Goal: Contribute content: Contribute content

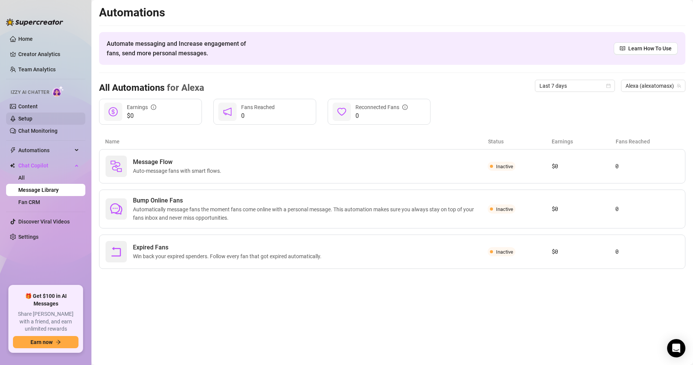
click at [32, 116] on link "Setup" at bounding box center [25, 119] width 14 height 6
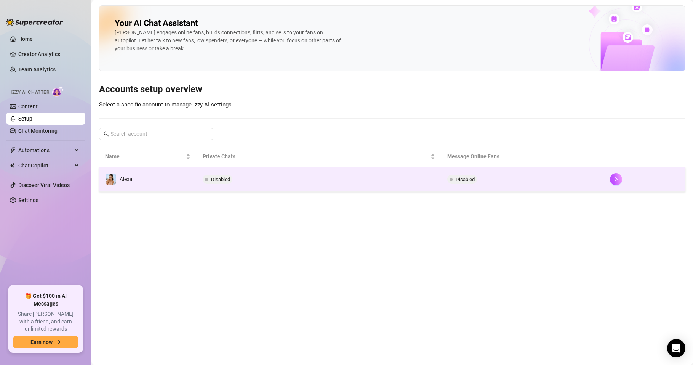
click at [243, 181] on td "Disabled" at bounding box center [319, 179] width 244 height 25
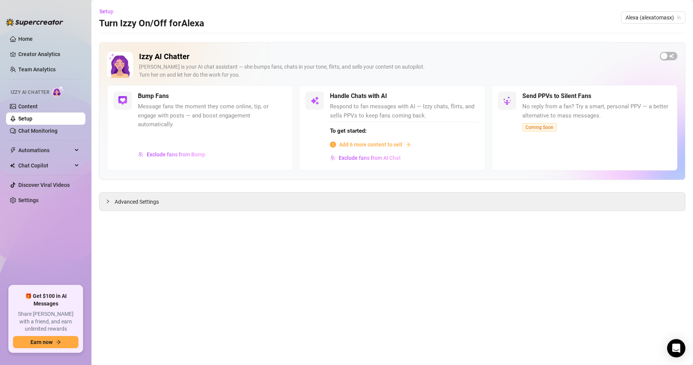
click at [389, 143] on span "Add 6 more content to sell" at bounding box center [370, 144] width 63 height 8
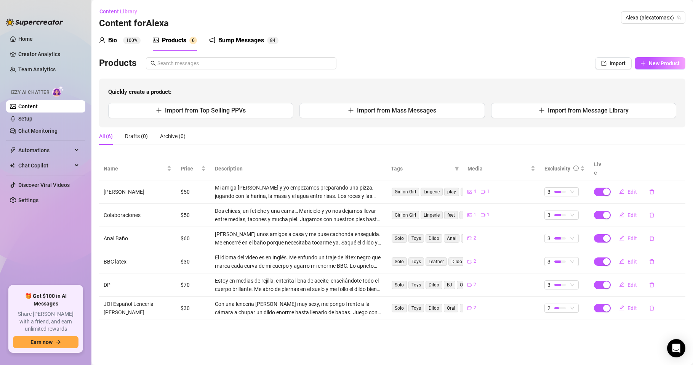
click at [512, 354] on main "Content Library Content for [PERSON_NAME] (alexatomasx) Bio 100% Products 6 Bum…" at bounding box center [392, 182] width 602 height 365
click at [656, 61] on span "New Product" at bounding box center [664, 63] width 31 height 6
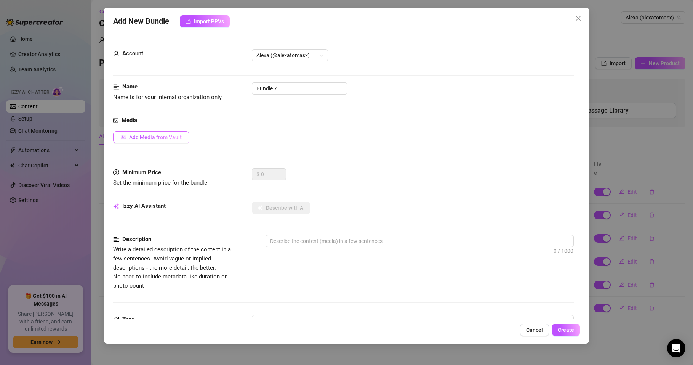
click at [164, 138] on span "Add Media from Vault" at bounding box center [155, 137] width 53 height 6
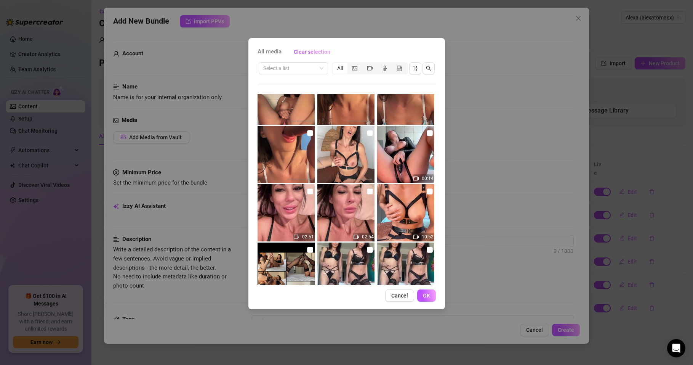
scroll to position [91, 0]
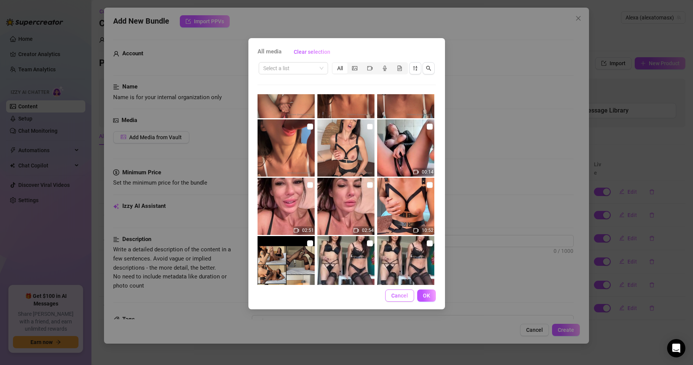
click at [396, 299] on button "Cancel" at bounding box center [399, 295] width 29 height 12
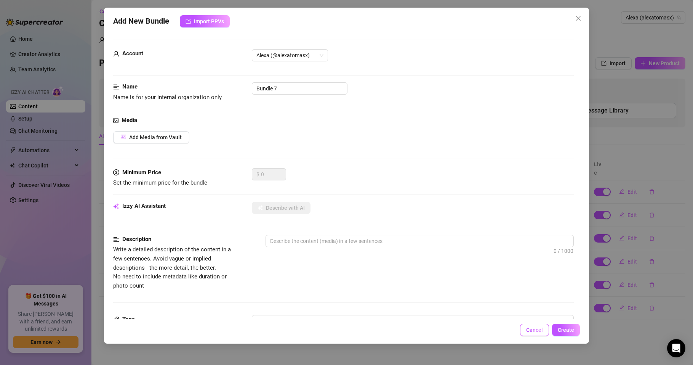
click at [532, 328] on span "Cancel" at bounding box center [534, 330] width 17 height 6
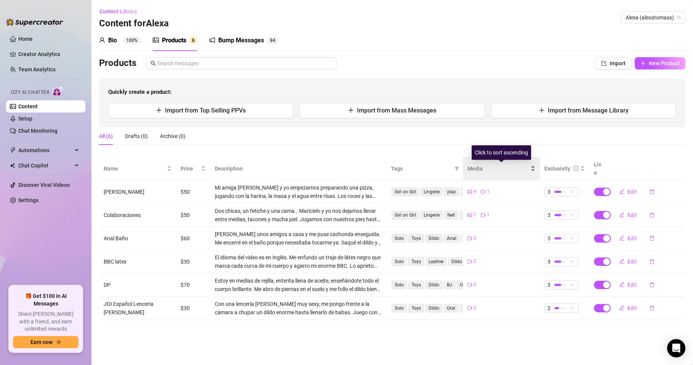
click at [532, 167] on div "Media" at bounding box center [502, 168] width 68 height 8
click at [531, 166] on div "Media" at bounding box center [502, 168] width 68 height 8
click at [656, 63] on span "New Product" at bounding box center [664, 63] width 31 height 6
type textarea "Type your message here..."
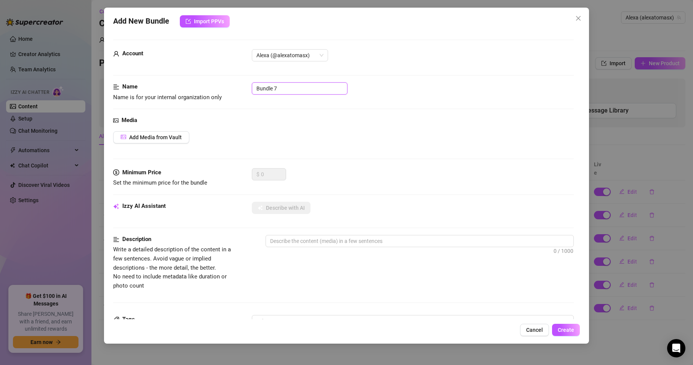
click at [286, 84] on input "Bundle 7" at bounding box center [300, 88] width 96 height 12
drag, startPoint x: 279, startPoint y: 86, endPoint x: 245, endPoint y: 87, distance: 34.3
click at [245, 87] on div "Name Name is for your internal organization only Bundle 7" at bounding box center [343, 91] width 461 height 19
type input "Squirt pink leggins"
click at [320, 135] on div "Add Media from Vault" at bounding box center [343, 137] width 461 height 12
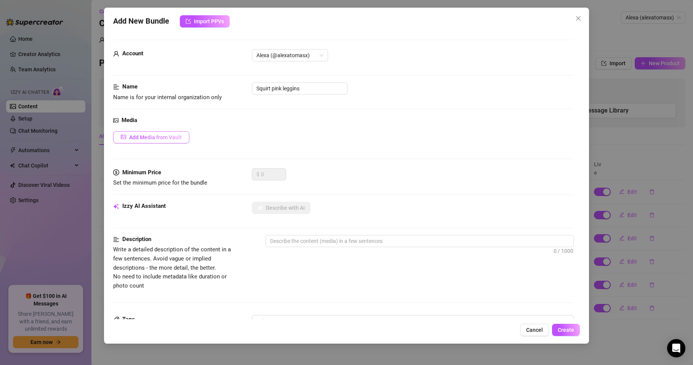
click at [180, 141] on button "Add Media from Vault" at bounding box center [151, 137] width 76 height 12
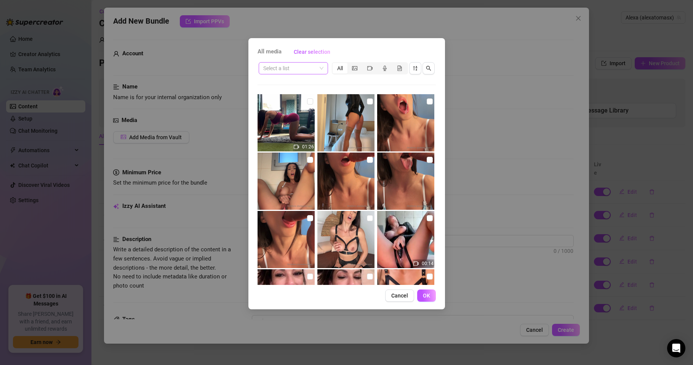
click at [298, 66] on input "search" at bounding box center [289, 68] width 53 height 11
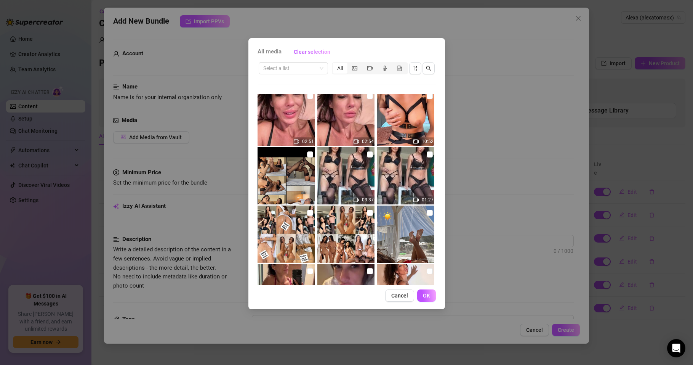
scroll to position [183, 0]
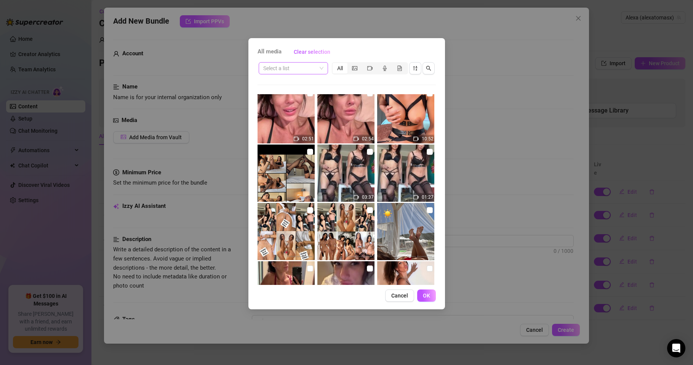
click at [306, 68] on input "search" at bounding box center [289, 68] width 53 height 11
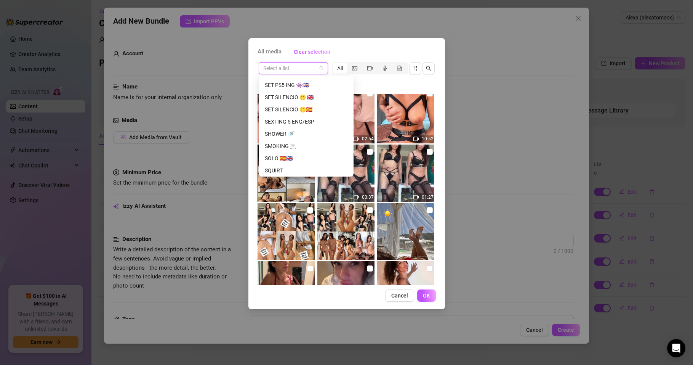
scroll to position [878, 0]
click at [274, 166] on div "SQUIRT" at bounding box center [306, 169] width 83 height 8
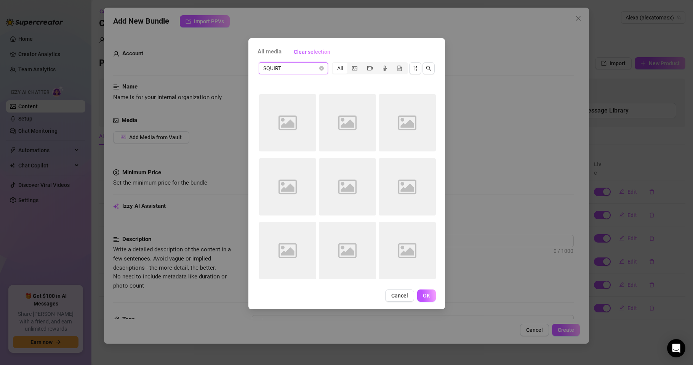
scroll to position [0, 0]
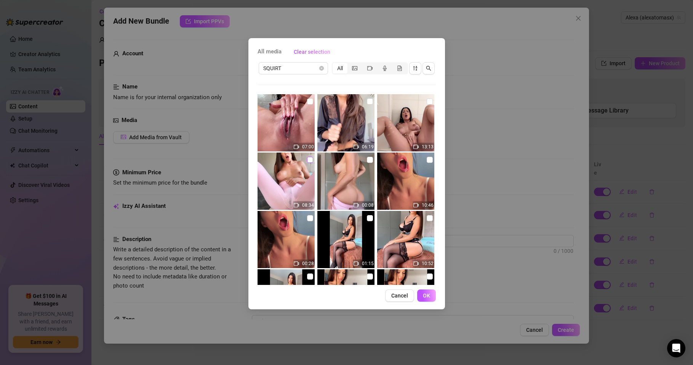
click at [309, 159] on input "checkbox" at bounding box center [310, 160] width 6 height 6
checkbox input "true"
click at [356, 172] on img at bounding box center [346, 180] width 57 height 57
checkbox input "true"
click at [430, 298] on span "OK" at bounding box center [426, 295] width 7 height 6
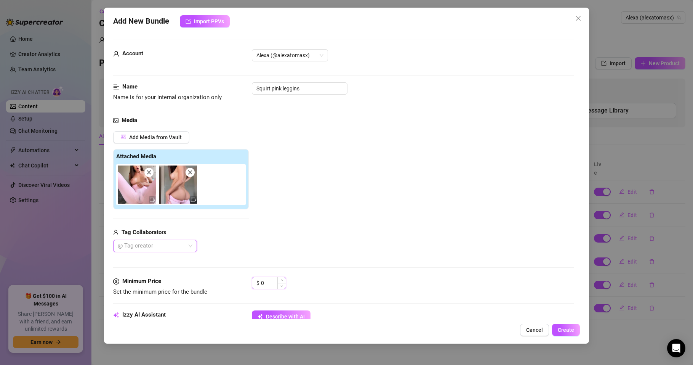
click at [265, 282] on input "0" at bounding box center [273, 282] width 25 height 11
drag, startPoint x: 264, startPoint y: 283, endPoint x: 257, endPoint y: 284, distance: 6.9
click at [257, 284] on div "$ 0" at bounding box center [269, 283] width 34 height 12
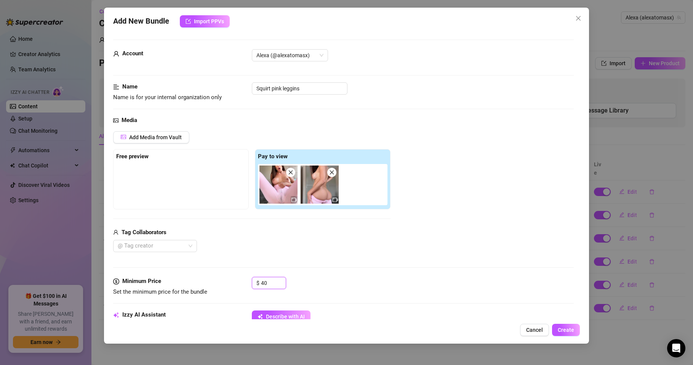
type input "40"
click at [299, 284] on div "$ 40" at bounding box center [413, 286] width 322 height 19
click at [125, 158] on strong "Free preview" at bounding box center [132, 156] width 32 height 7
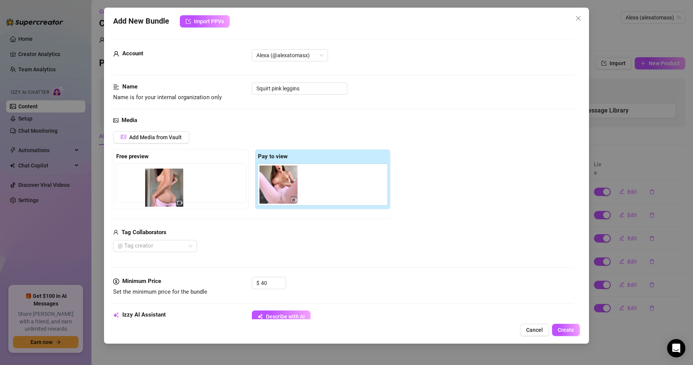
drag, startPoint x: 318, startPoint y: 189, endPoint x: 157, endPoint y: 191, distance: 161.3
click at [159, 191] on div "Free preview Pay to view" at bounding box center [252, 179] width 278 height 60
drag, startPoint x: 313, startPoint y: 186, endPoint x: 114, endPoint y: 183, distance: 199.4
click at [116, 182] on div "Free preview Pay to view" at bounding box center [252, 179] width 278 height 60
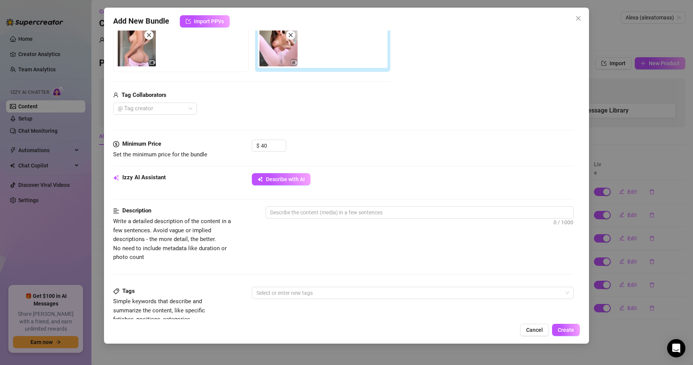
scroll to position [229, 0]
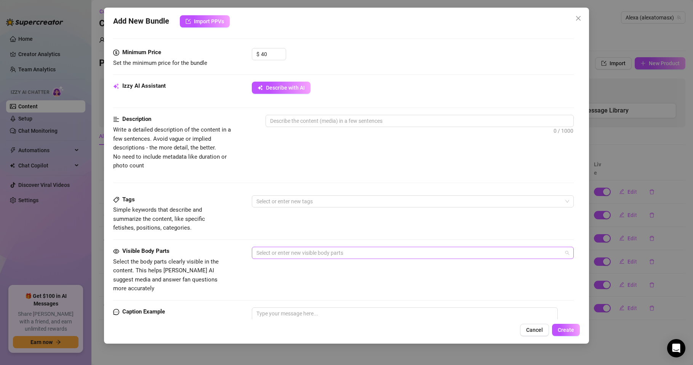
click at [300, 251] on div at bounding box center [409, 252] width 311 height 11
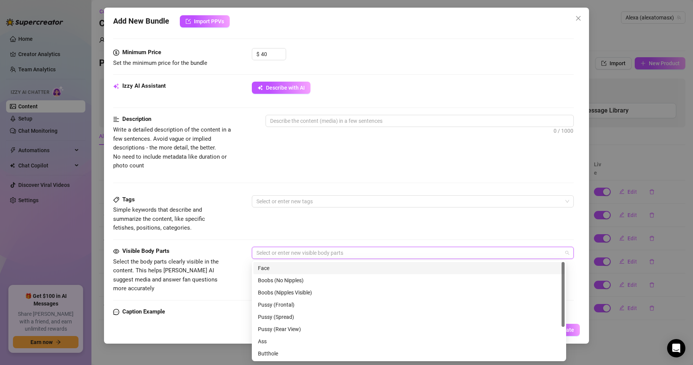
click at [271, 271] on div "Face" at bounding box center [409, 268] width 302 height 8
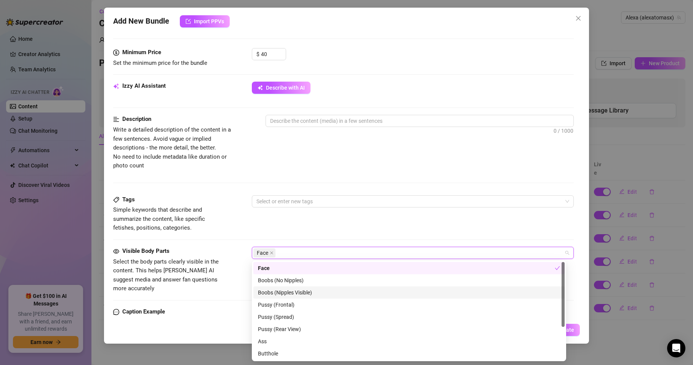
click at [278, 291] on div "Boobs (Nipples Visible)" at bounding box center [409, 292] width 302 height 8
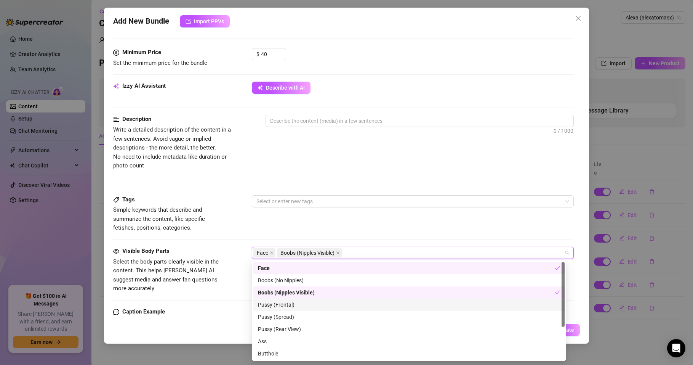
click at [278, 305] on div "Pussy (Frontal)" at bounding box center [409, 304] width 302 height 8
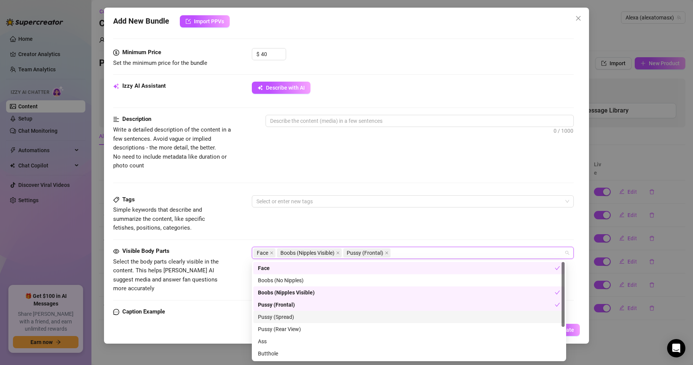
click at [279, 318] on div "Pussy (Spread)" at bounding box center [409, 317] width 302 height 8
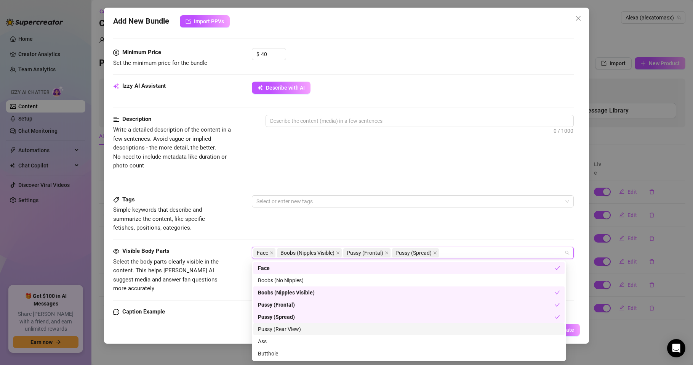
click at [278, 326] on div "Pussy (Rear View)" at bounding box center [409, 329] width 302 height 8
click at [269, 339] on div "Ass" at bounding box center [409, 341] width 302 height 8
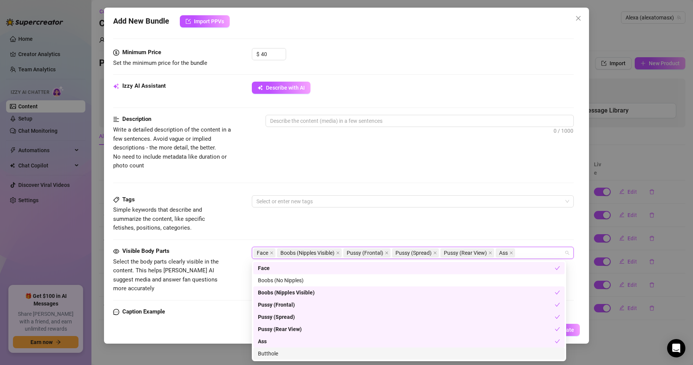
click at [271, 355] on div "Butthole" at bounding box center [409, 353] width 302 height 8
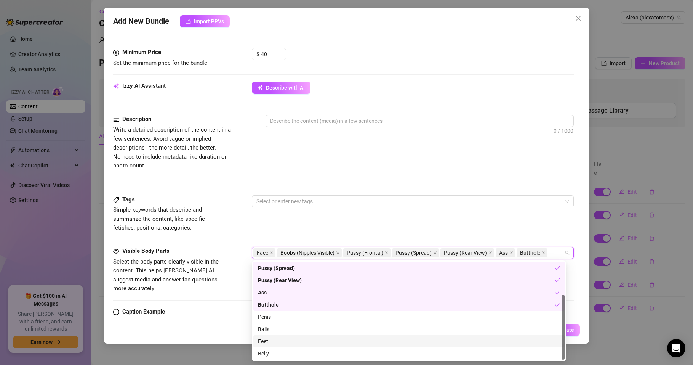
click at [269, 340] on div "Feet" at bounding box center [409, 341] width 302 height 8
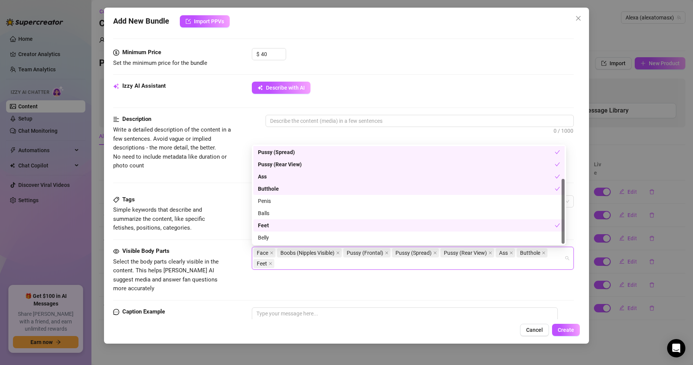
click at [287, 266] on div "Face Boobs (Nipples Visible) Pussy (Frontal) Pussy (Spread) Pussy (Rear View) A…" at bounding box center [409, 257] width 311 height 21
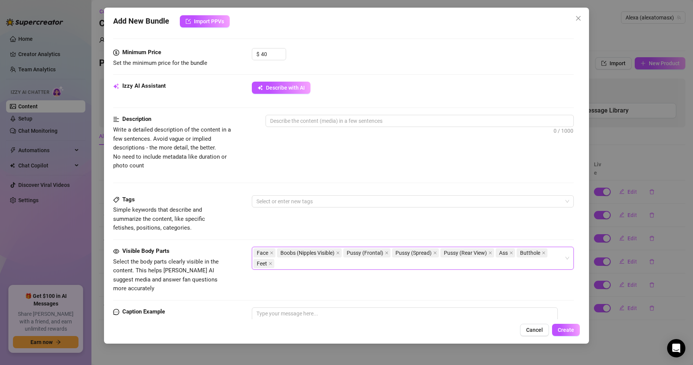
click at [309, 263] on div "Face Boobs (Nipples Visible) Pussy (Frontal) Pussy (Spread) Pussy (Rear View) A…" at bounding box center [409, 257] width 311 height 21
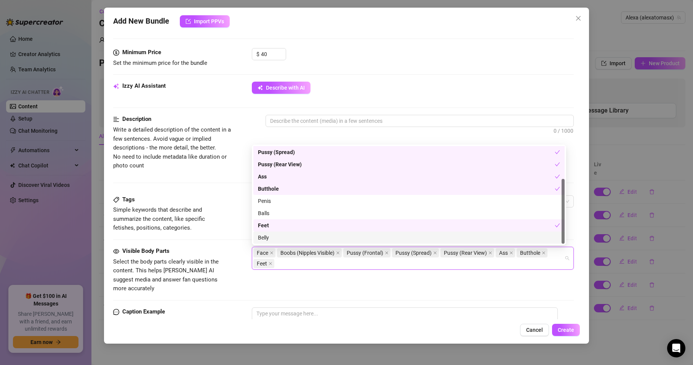
click at [262, 237] on div "Belly" at bounding box center [409, 237] width 302 height 8
click at [305, 286] on div "Visible Body Parts Select the body parts clearly visible in the content. This h…" at bounding box center [343, 277] width 461 height 61
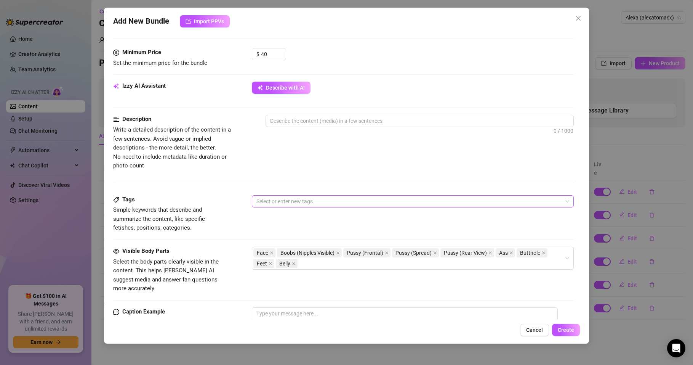
click at [278, 201] on div at bounding box center [409, 201] width 311 height 11
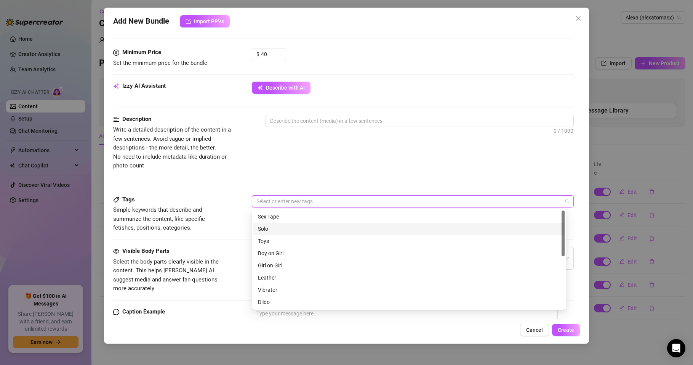
click at [268, 229] on div "Solo" at bounding box center [409, 229] width 302 height 8
click at [264, 240] on div "Toys" at bounding box center [409, 241] width 302 height 8
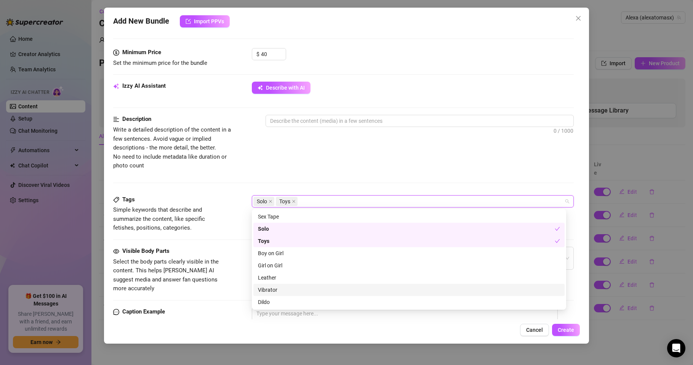
scroll to position [46, 0]
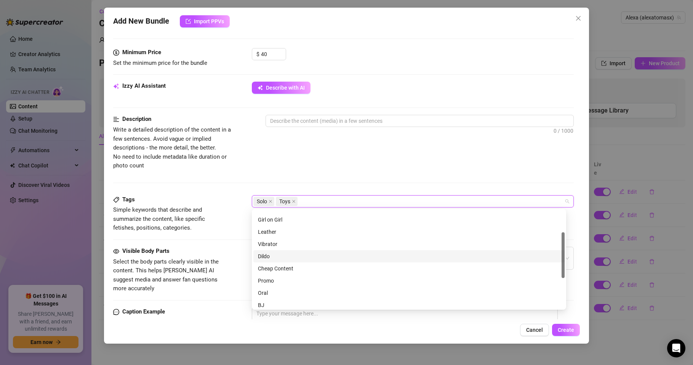
click at [268, 255] on div "Dildo" at bounding box center [409, 256] width 302 height 8
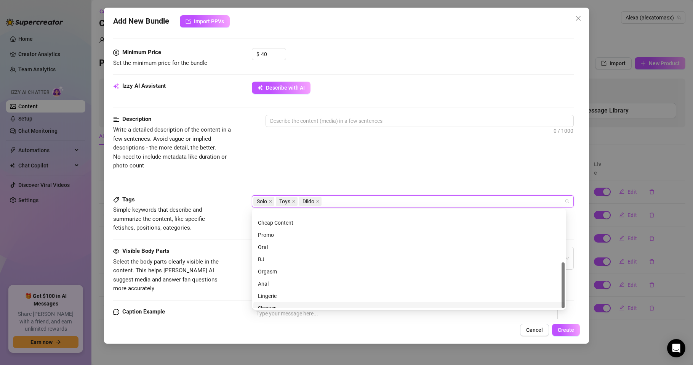
scroll to position [110, 0]
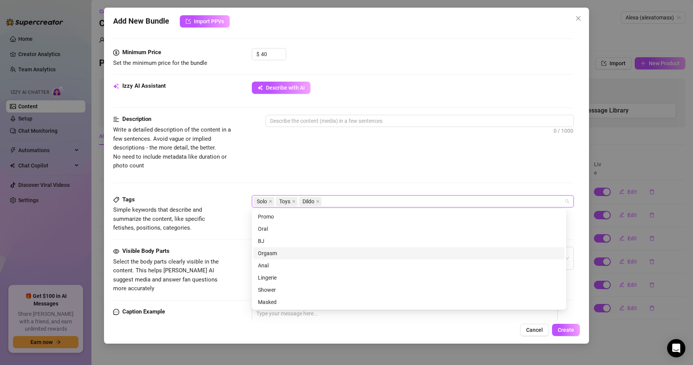
click at [270, 251] on div "Orgasm" at bounding box center [409, 253] width 302 height 8
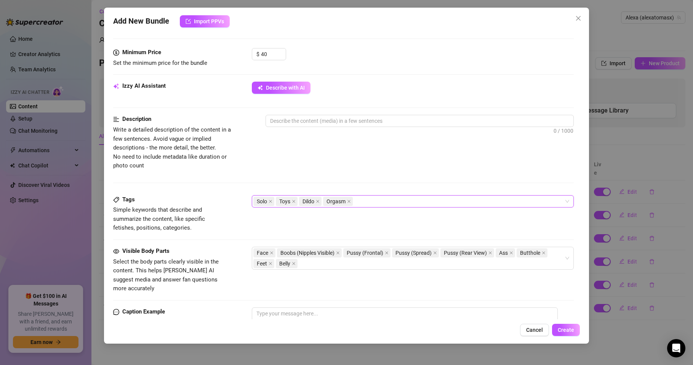
click at [375, 201] on div "Solo Toys Dildo Orgasm" at bounding box center [409, 201] width 311 height 11
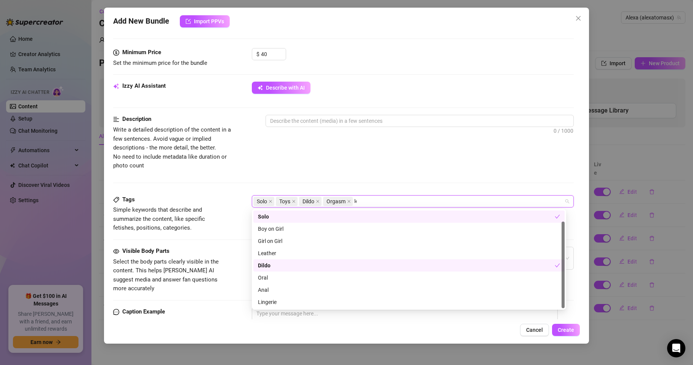
scroll to position [0, 0]
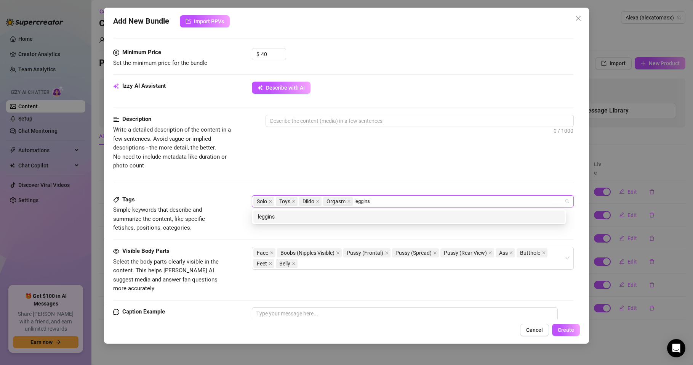
type input "leggins"
click at [349, 212] on div "leggins" at bounding box center [409, 216] width 311 height 12
type input "close ups"
click at [327, 219] on div "close ups" at bounding box center [409, 216] width 302 height 8
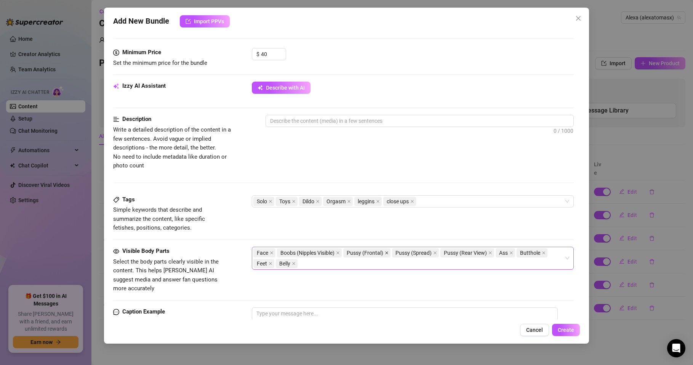
click at [388, 252] on icon "close" at bounding box center [387, 253] width 4 height 4
click at [383, 250] on span "Pussy (Spread)" at bounding box center [366, 252] width 47 height 9
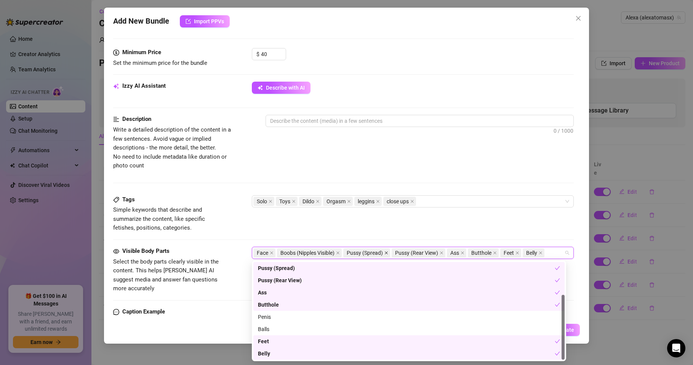
click at [387, 254] on icon "close" at bounding box center [387, 253] width 4 height 4
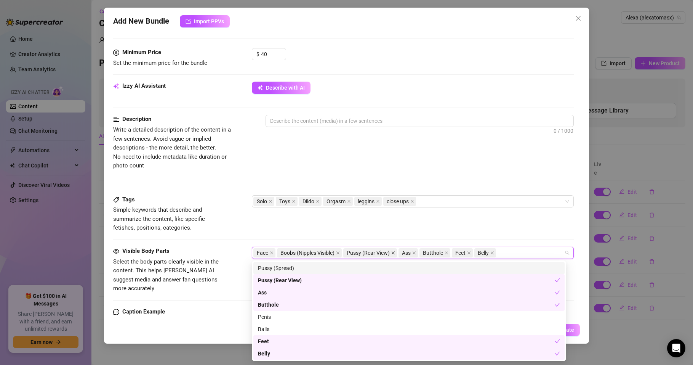
click at [392, 253] on icon "close" at bounding box center [393, 253] width 4 height 4
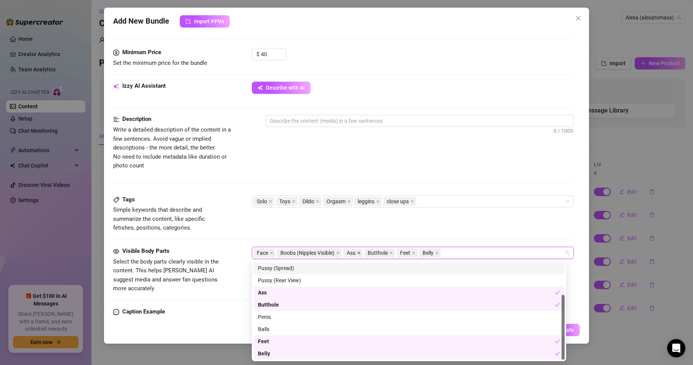
click at [359, 254] on icon "close" at bounding box center [359, 253] width 4 height 4
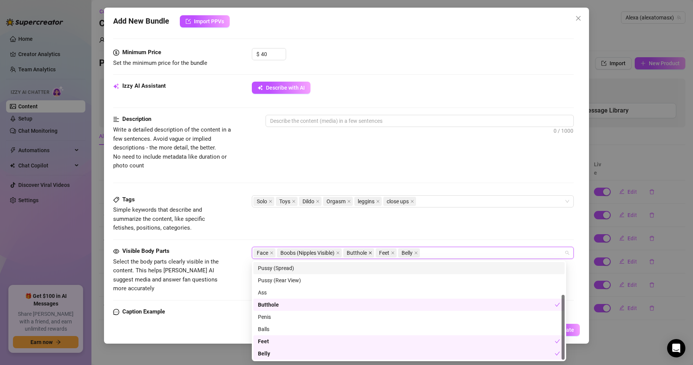
click at [372, 252] on icon "close" at bounding box center [371, 253] width 4 height 4
click at [359, 254] on icon "close" at bounding box center [361, 253] width 4 height 4
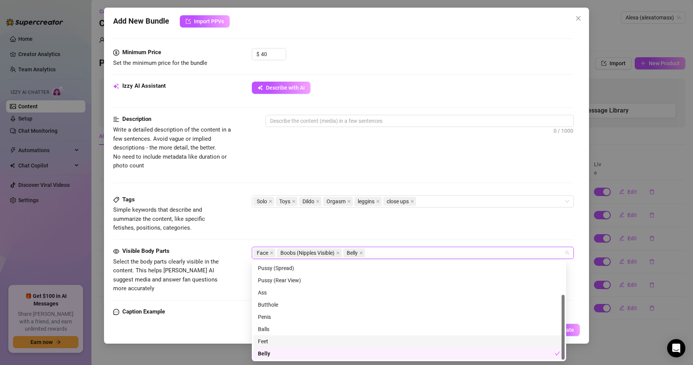
click at [263, 340] on div "Feet" at bounding box center [409, 341] width 302 height 8
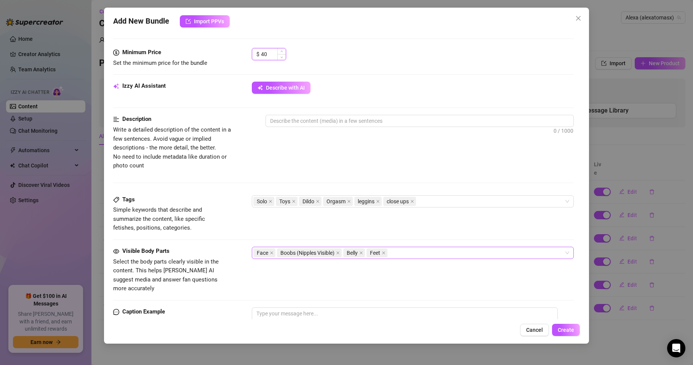
drag, startPoint x: 265, startPoint y: 53, endPoint x: 257, endPoint y: 53, distance: 7.7
click at [257, 53] on div "$ 40" at bounding box center [269, 54] width 34 height 12
click at [284, 56] on span "Decrease Value" at bounding box center [282, 56] width 8 height 7
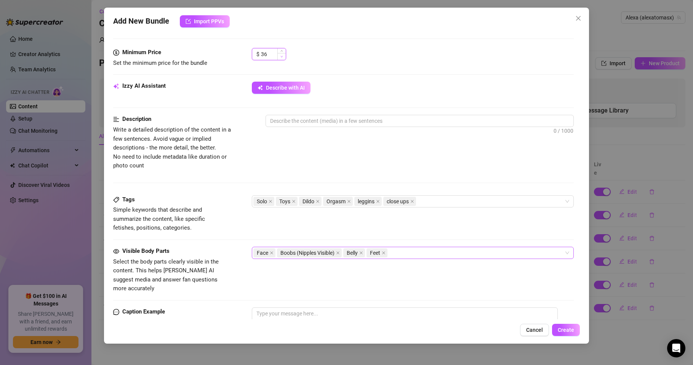
click at [284, 56] on span "Decrease Value" at bounding box center [282, 56] width 8 height 7
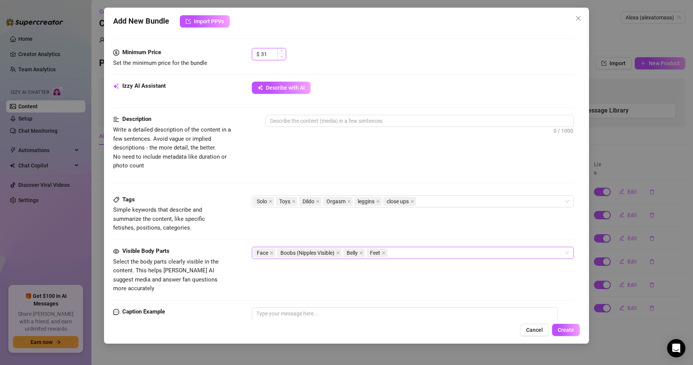
click at [284, 56] on span "Decrease Value" at bounding box center [282, 56] width 8 height 7
type input "30"
click at [284, 56] on span "Decrease Value" at bounding box center [282, 56] width 8 height 7
click at [300, 65] on div "$ 30" at bounding box center [413, 57] width 322 height 19
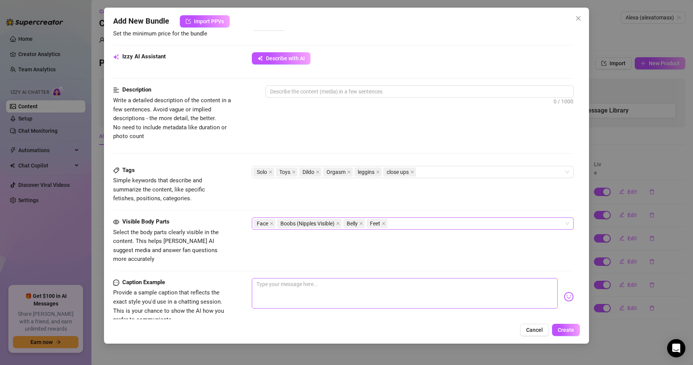
scroll to position [274, 0]
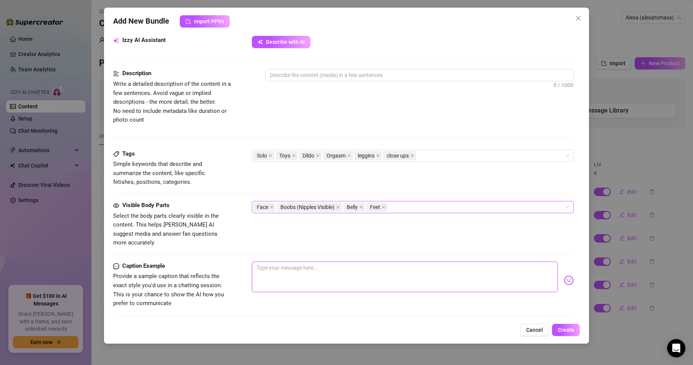
click at [268, 262] on textarea at bounding box center [405, 277] width 306 height 30
paste textarea "se marcan todos mis labios por la tela… estoy tan mojada que la tela se empapa …"
type textarea "se marcan todos mis labios por la tela… estoy tan mojada que la tela se empapa …"
click at [256, 262] on textarea "se marcan todos mis labios por la tela… estoy tan mojada que la tela se empapa …" at bounding box center [405, 277] width 306 height 30
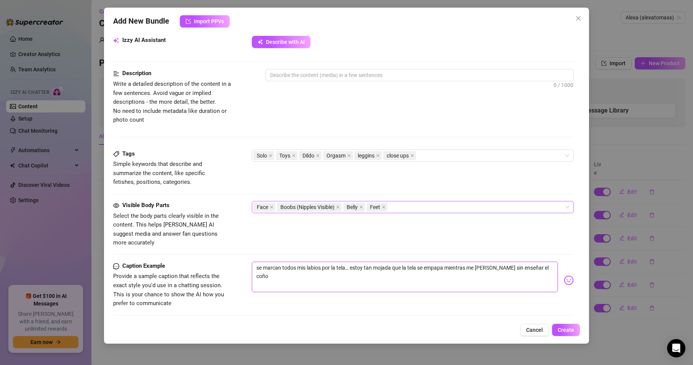
type textarea "Tse marcan todos mis labios por la tela… estoy tan mojada que la tela se empapa…"
type textarea "Tese marcan todos mis labios por la tela… estoy tan mojada que la tela se empap…"
type textarea "Te se marcan todos mis labios por la tela… estoy tan mojada que la tela se empa…"
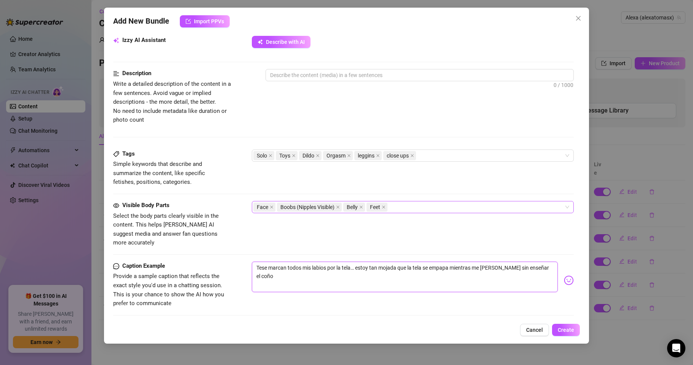
type textarea "Te se marcan todos mis labios por la tela… estoy tan mojada que la tela se empa…"
type textarea "Te vse marcan todos mis labios por la tela… estoy tan mojada que la tela se emp…"
type textarea "Te vase marcan todos mis labios por la tela… estoy tan mojada que la tela se em…"
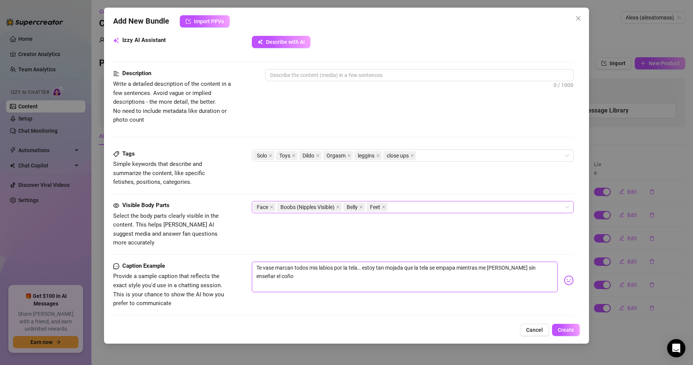
type textarea "Te va se marcan todos mis labios por la tela… estoy tan mojada que la tela se e…"
type textarea "Te va ase marcan todos mis labios por la tela… estoy tan mojada que la tela se …"
type textarea "Te va a se marcan todos mis labios por la tela… estoy tan mojada que la tela se…"
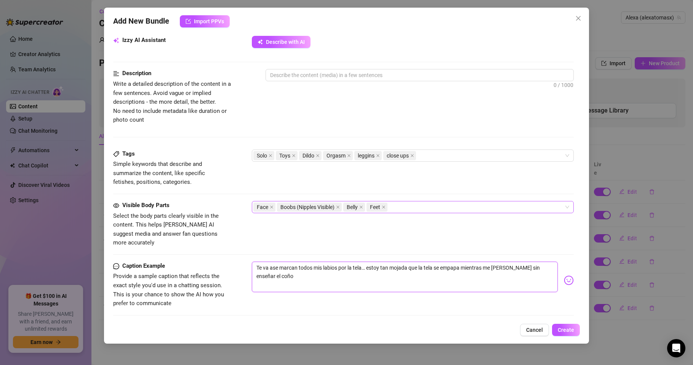
type textarea "Te va a se marcan todos mis labios por la tela… estoy tan mojada que la tela se…"
type textarea "Te va a ese marcan todos mis labios por la tela… estoy tan mojada que la tela s…"
type textarea "Te va a ense marcan todos mis labios por la tela… estoy tan mojada que la tela …"
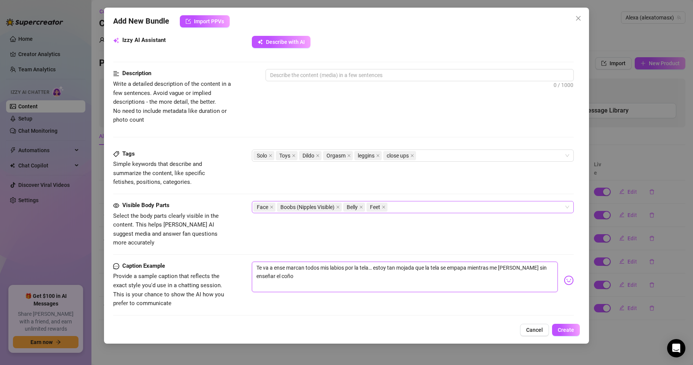
type textarea "Te va a encse marcan todos mis labios por la tela… estoy tan mojada que la tela…"
type textarea "Te va a encase marcan todos mis labios por la tela… estoy tan mojada que la tel…"
type textarea "Te va a encanse marcan todos mis labios por la tela… estoy tan mojada que la te…"
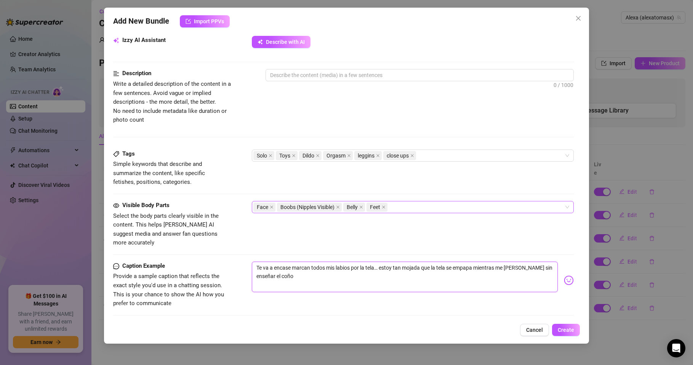
type textarea "Te va a encanse marcan todos mis labios por la tela… estoy tan mojada que la te…"
type textarea "Te va a encantse marcan todos mis labios por la tela… estoy tan mojada que la t…"
type textarea "Te va a encantase marcan todos mis labios por la tela… estoy tan mojada que la …"
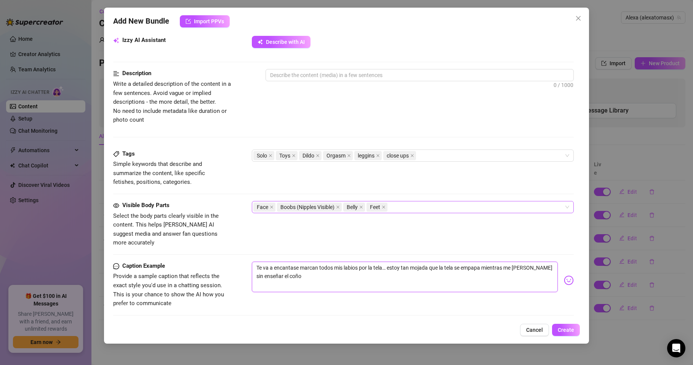
type textarea "Te va a encantarse marcan todos mis labios por la tela… estoy tan mojada que la…"
type textarea "Te va a encantar se marcan todos mis labios por la tela… estoy tan mojada que l…"
type textarea "Te va a encantar ese marcan todos mis labios por la tela… estoy tan mojada que …"
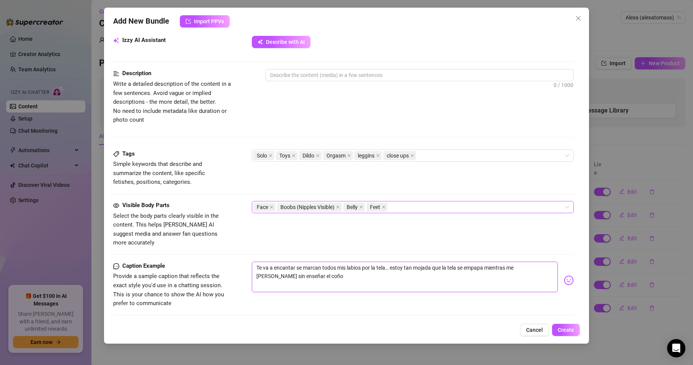
type textarea "Te va a encantar ese marcan todos mis labios por la tela… estoy tan mojada que …"
type textarea "Te va a encantar esse marcan todos mis labios por la tela… estoy tan mojada que…"
type textarea "Te va a encantar estse marcan todos mis labios por la tela… estoy tan mojada qu…"
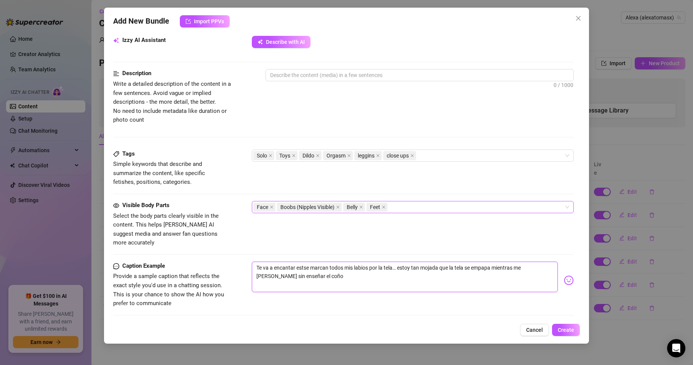
type textarea "Te va a encantar estese marcan todos mis labios por la tela… estoy tan mojada q…"
type textarea "Te va a encantar este se marcan todos mis labios por la tela… estoy tan mojada …"
type textarea "Te va a encantar este vse marcan todos mis labios por la tela… estoy tan mojada…"
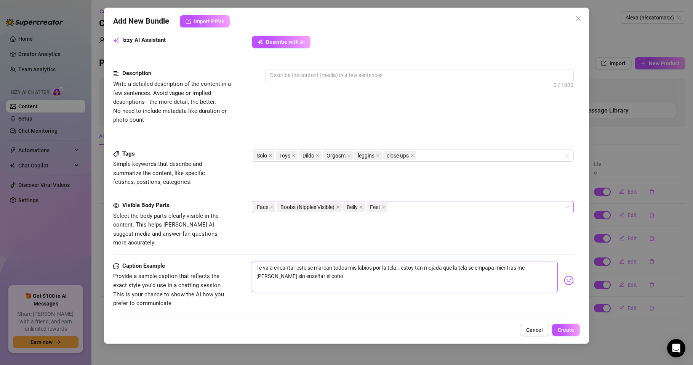
type textarea "Te va a encantar este vse marcan todos mis labios por la tela… estoy tan mojada…"
type textarea "Te va a encantar este vise marcan todos mis labios por la tela… estoy tan mojad…"
type textarea "Te va a encantar este vidse marcan todos mis labios por la tela… estoy tan moja…"
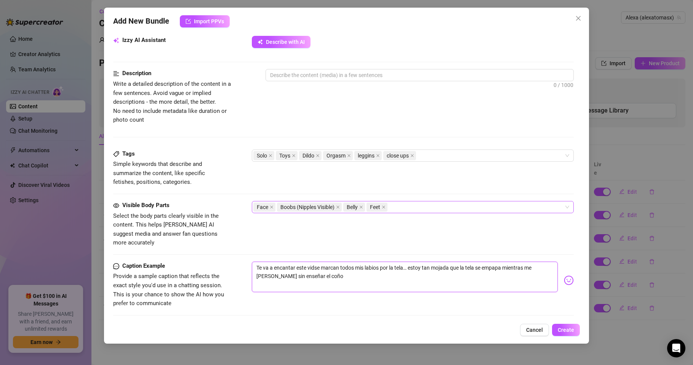
type textarea "Te va a encantar este videse marcan todos mis labios por la tela… estoy tan moj…"
type textarea "Te va a encantar este videose marcan todos mis labios por la tela… estoy tan mo…"
type textarea "Te va a encantar este [DOMAIN_NAME] marcan todos mis labios por la tela… estoy …"
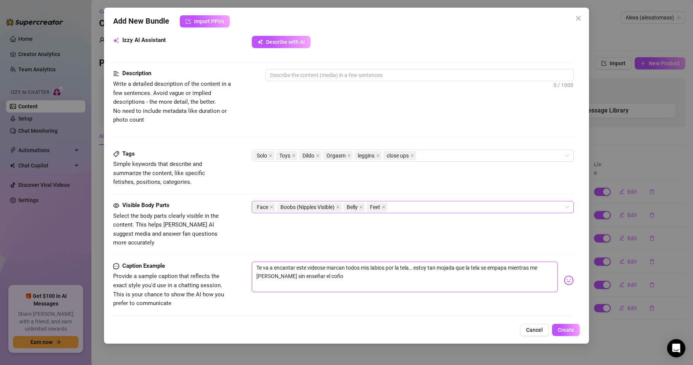
type textarea "Te va a encantar este [DOMAIN_NAME] marcan todos mis labios por la tela… estoy …"
type textarea "Te va a encantar este video..se marcan todos mis labios por la tela… estoy tan …"
type textarea "Te va a encantar este video...se marcan todos mis labios por la tela… estoy tan…"
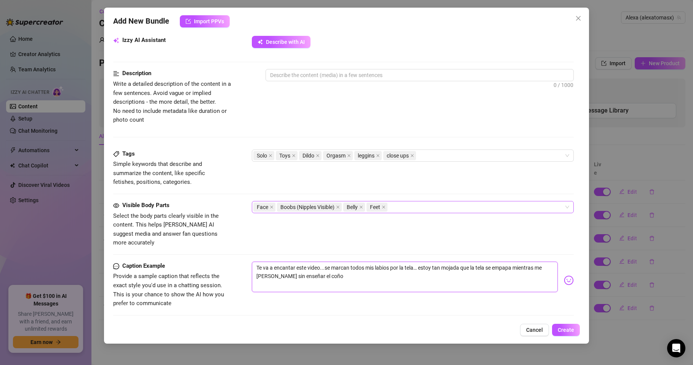
type textarea "Te va a encantar este video... se marcan todos mis labios por la tela… estoy ta…"
click at [331, 262] on textarea "Te va a encantar este video... se marcan todos mis labios por la tela… estoy ta…" at bounding box center [405, 277] width 306 height 30
type textarea "Te va a encantar este video... se marcan todos mis labios por la tela… estoy ta…"
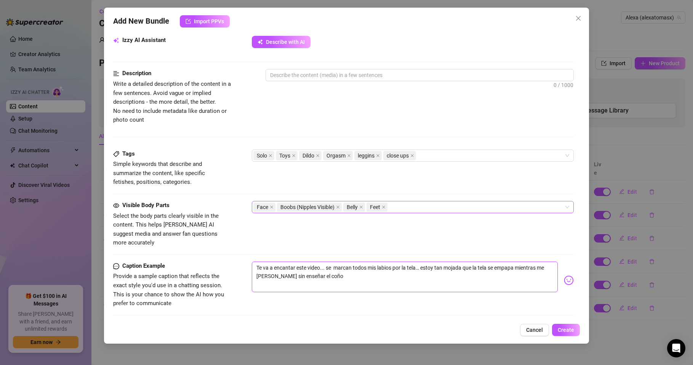
type textarea "Te va a encantar este video... se m marcan todos mis labios por la tela… estoy …"
type textarea "Te va a encantar este video... se me marcan todos mis labios por la tela… estoy…"
click at [288, 267] on textarea "Te va a encantar este video... se me marcan todos mis labios por la tela… estoy…" at bounding box center [405, 277] width 306 height 30
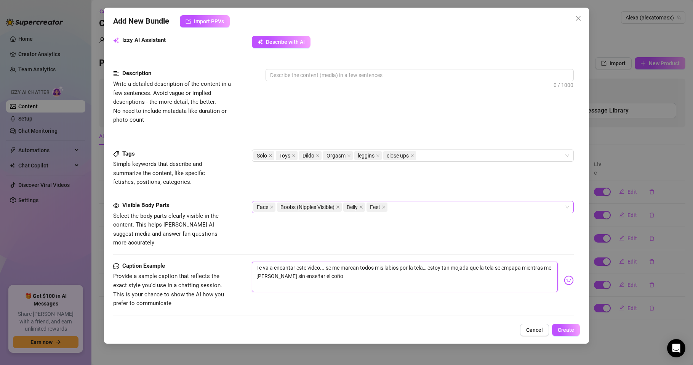
click at [347, 270] on textarea "Te va a encantar este video... se me marcan todos mis labios por la tela… estoy…" at bounding box center [405, 277] width 306 height 30
type textarea "Te va a encantar este video... se me marcan todos mis labios por la tela… estoy…"
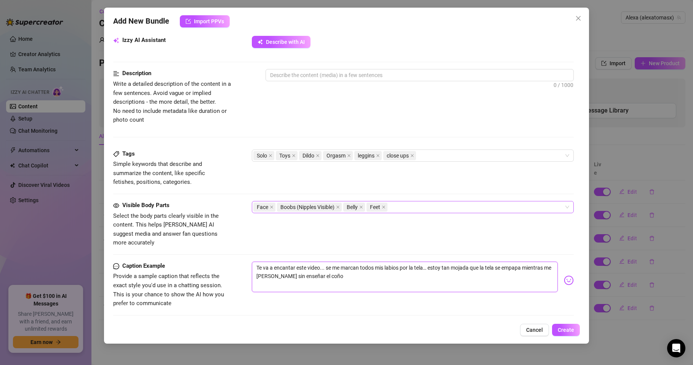
type textarea "Te va a encantar este video... se me marcan todos mis labios por la tela… estoy…"
click at [564, 275] on img at bounding box center [569, 280] width 10 height 10
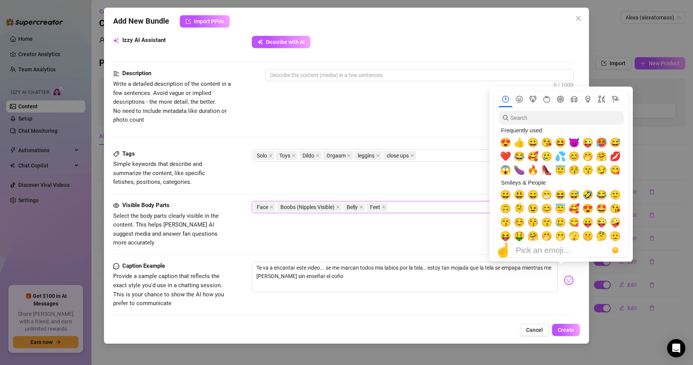
click at [564, 275] on img at bounding box center [569, 280] width 10 height 10
click at [533, 170] on span "🔥" at bounding box center [533, 170] width 11 height 11
type textarea "Te va a encantar este video... se me marcan todos mis labios por la tela… estoy…"
click at [572, 141] on span "😈" at bounding box center [574, 142] width 11 height 11
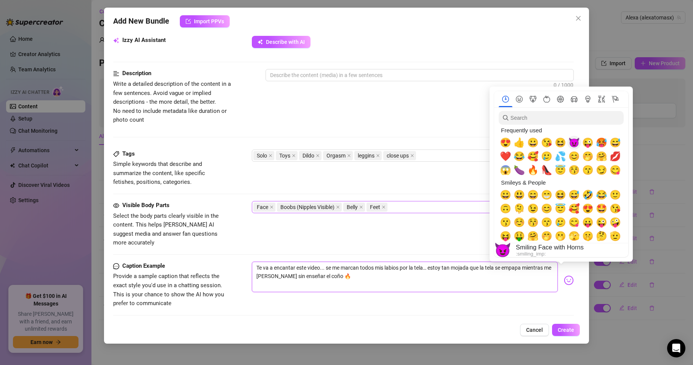
type textarea "Te va a encantar este video... se me marcan todos mis labios por la tela… estoy…"
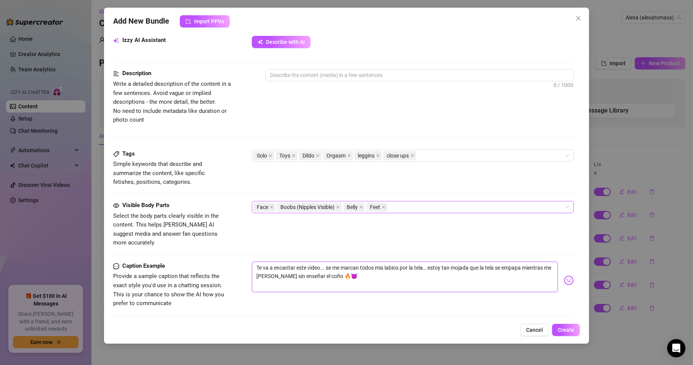
type textarea "Te va a encantar este video... se me marcan todos mis labios por la tela… estoy…"
click at [410, 205] on div "Face Boobs (Nipples Visible) Belly Feet" at bounding box center [409, 207] width 311 height 11
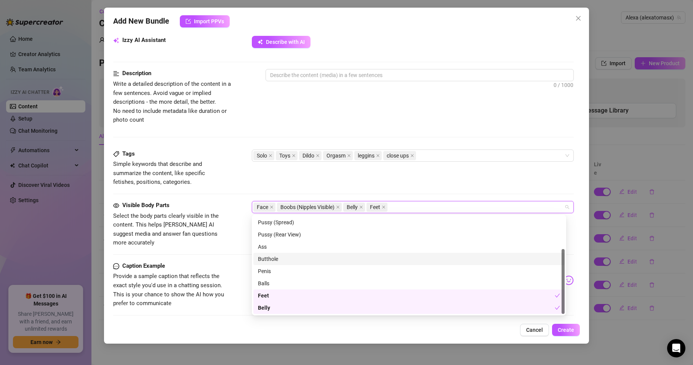
click at [276, 258] on div "Butthole" at bounding box center [409, 259] width 302 height 8
click at [284, 221] on div "Pussy (Spread)" at bounding box center [409, 222] width 302 height 8
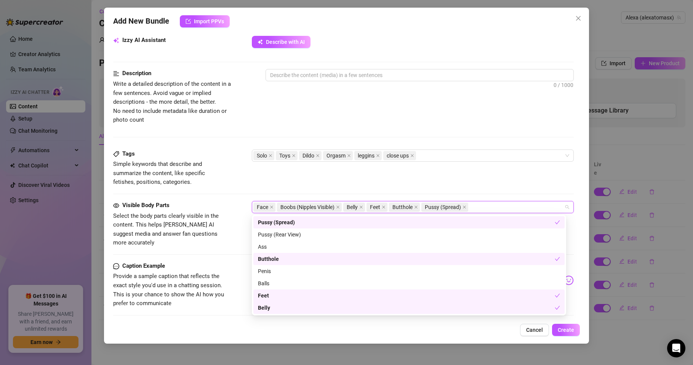
click at [286, 225] on div "Pussy (Spread)" at bounding box center [406, 222] width 297 height 8
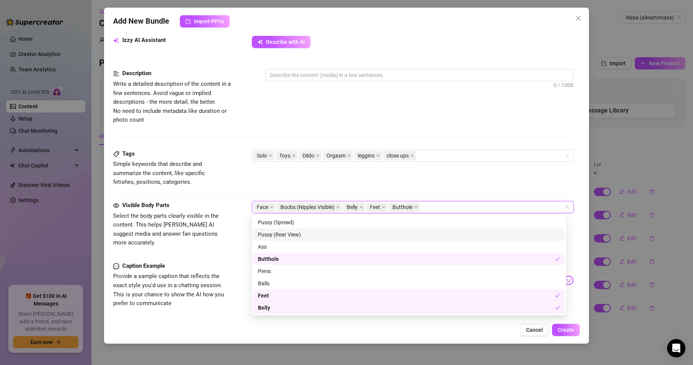
scroll to position [3, 0]
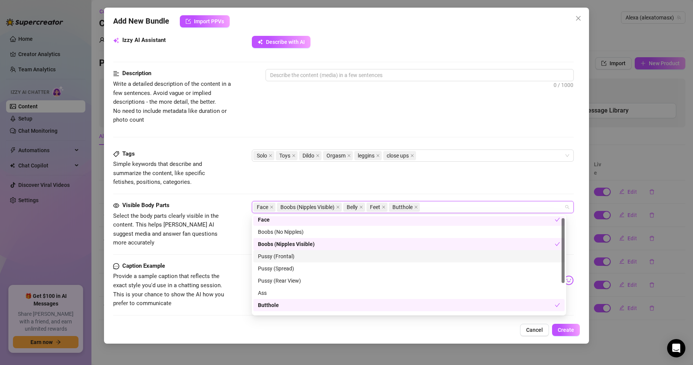
click at [287, 256] on div "Pussy (Frontal)" at bounding box center [409, 256] width 302 height 8
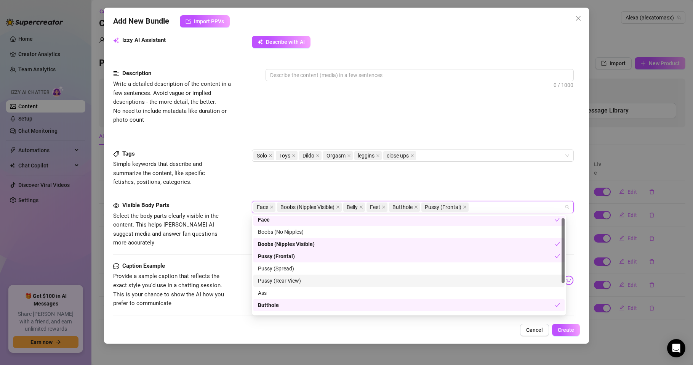
click at [290, 279] on div "Pussy (Rear View)" at bounding box center [409, 280] width 302 height 8
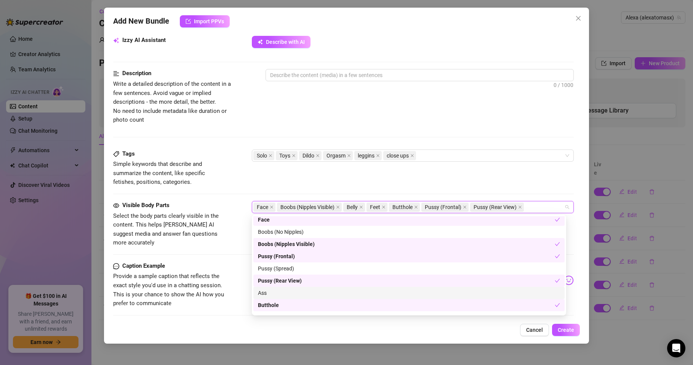
click at [263, 293] on div "Ass" at bounding box center [409, 293] width 302 height 8
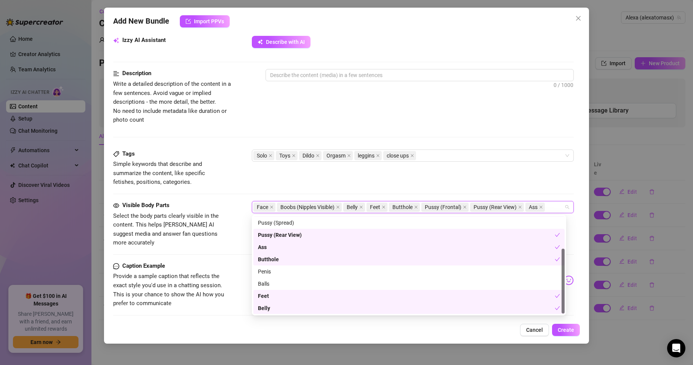
scroll to position [49, 0]
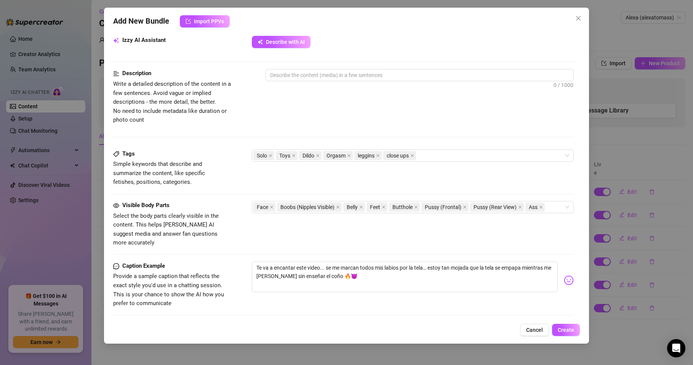
click at [242, 325] on div "Cancel Create" at bounding box center [346, 330] width 467 height 12
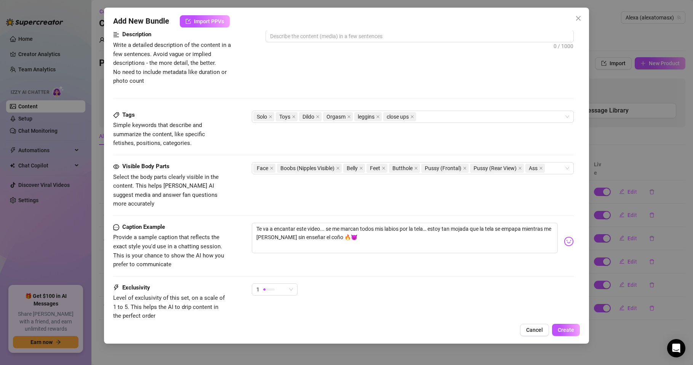
scroll to position [363, 0]
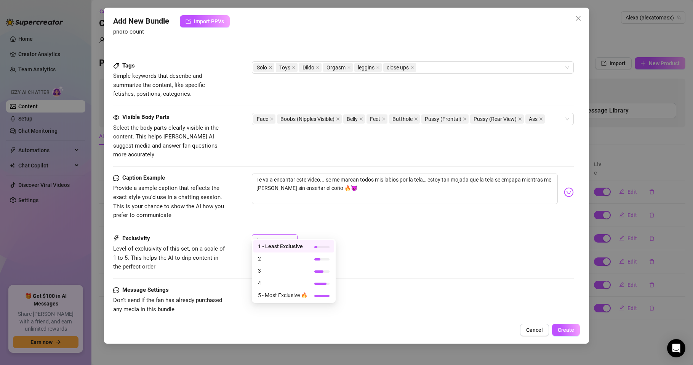
click at [292, 234] on span "1" at bounding box center [275, 239] width 37 height 11
click at [259, 258] on span "2" at bounding box center [283, 258] width 50 height 8
click at [251, 323] on div "Add New Bundle Import PPVs Account Alexa (@alexatomasx) Name Name is for your i…" at bounding box center [346, 176] width 485 height 336
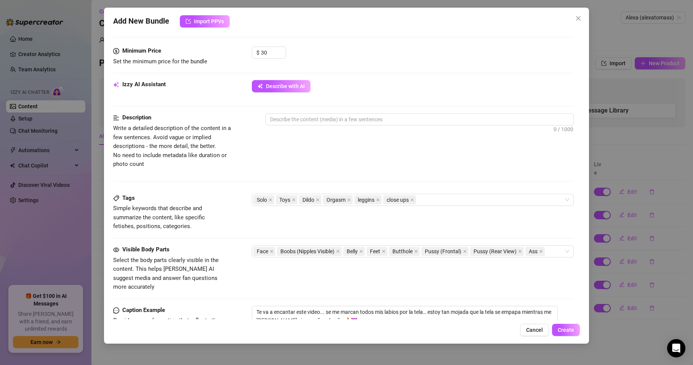
scroll to position [180, 0]
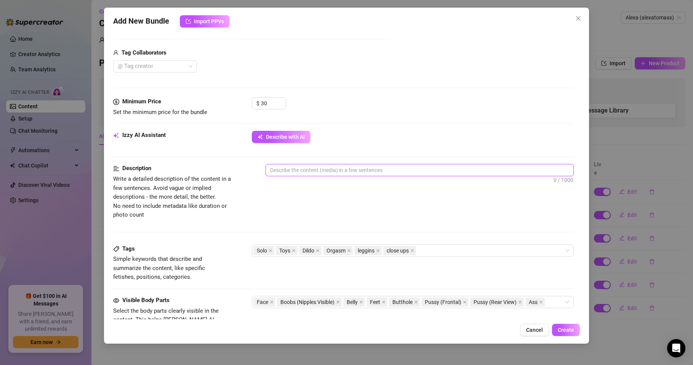
click at [303, 168] on textarea at bounding box center [420, 169] width 308 height 11
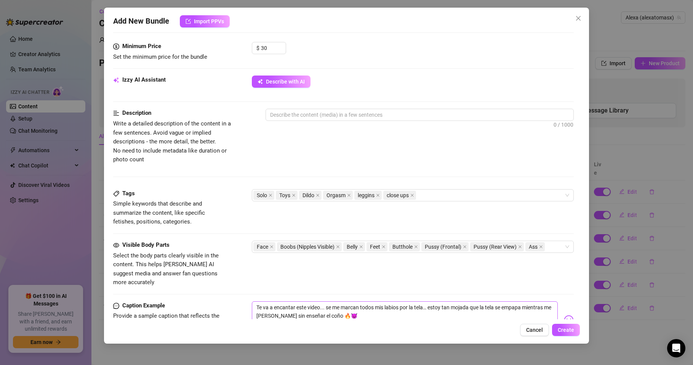
scroll to position [317, 0]
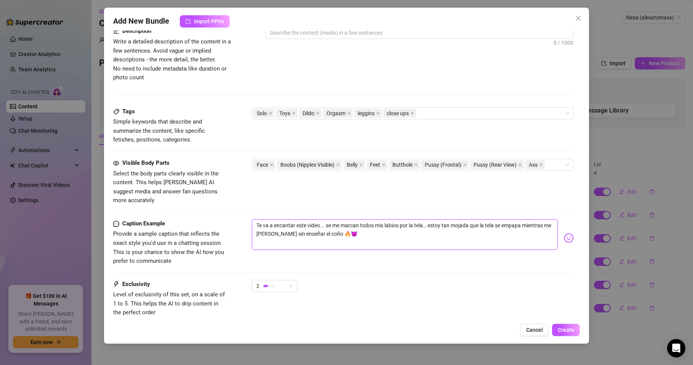
drag, startPoint x: 287, startPoint y: 225, endPoint x: 334, endPoint y: 228, distance: 46.2
click at [334, 228] on textarea "Te va a encantar este video... se me marcan todos mis labios por la tela… estoy…" at bounding box center [405, 234] width 306 height 30
type textarea "Te va a encantar este video... se me marcan todos mis labios por la tela… estoy…"
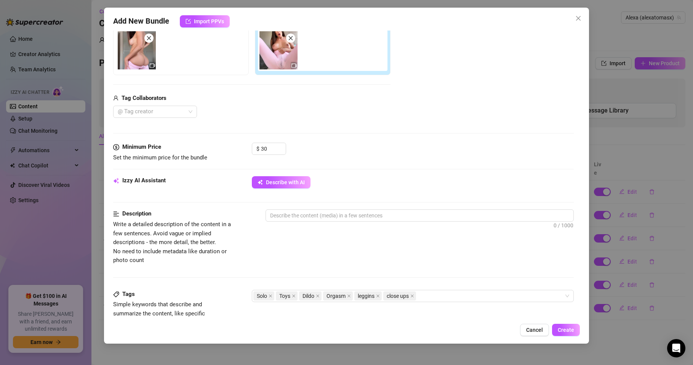
scroll to position [134, 0]
type textarea "Te va a encantar este video... se me marcan todos mis labios por la tela… estoy…"
click at [270, 215] on textarea at bounding box center [420, 215] width 308 height 11
paste textarea "Me masturbo con unos leggins rosas súper ajustados que marcan todo… estoy tan c…"
type textarea "Me masturbo con unos leggins rosas súper ajustados que marcan todo… estoy tan c…"
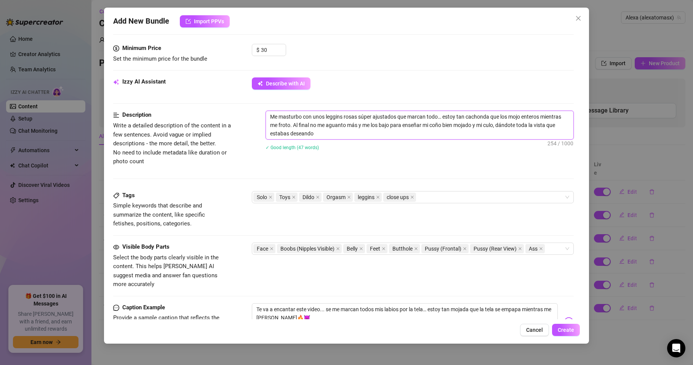
scroll to position [225, 0]
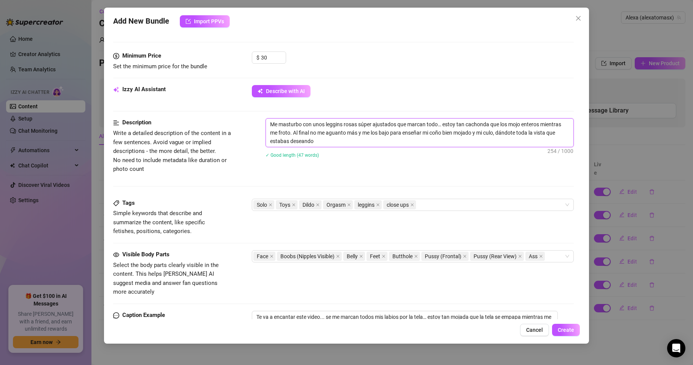
drag, startPoint x: 299, startPoint y: 139, endPoint x: 271, endPoint y: 126, distance: 31.0
click at [271, 126] on textarea "Me masturbo con unos leggins rosas súper ajustados que marcan todo… estoy tan c…" at bounding box center [420, 133] width 308 height 28
type textarea "Me masturbo con unos leggins rosas súper ajustados que marcan todo… estoy tan c…"
click at [260, 160] on div "Description Write a detailed description of the content in a few sentences. Avo…" at bounding box center [343, 145] width 461 height 55
click at [562, 332] on span "Create" at bounding box center [566, 330] width 16 height 6
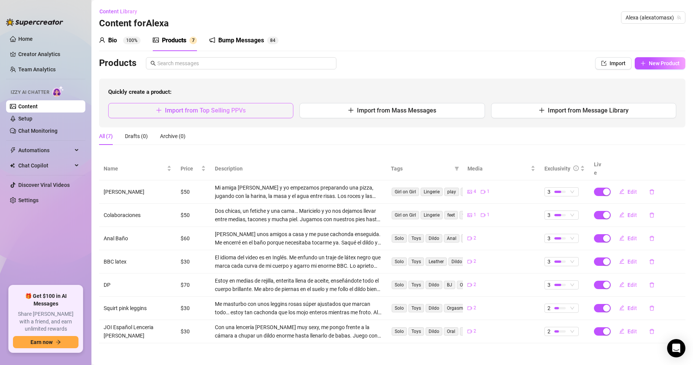
click at [226, 107] on span "Import from Top Selling PPVs" at bounding box center [205, 110] width 81 height 7
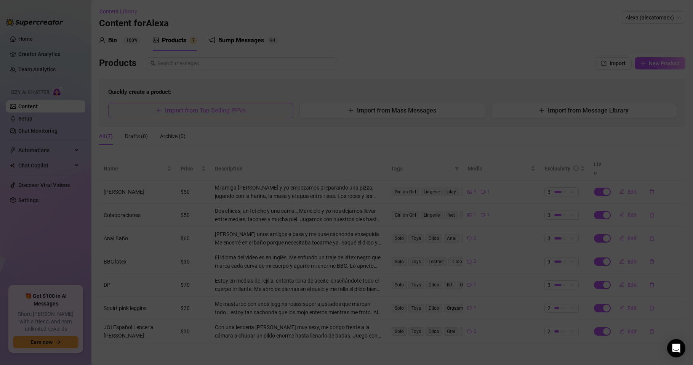
type textarea "Type your message here..."
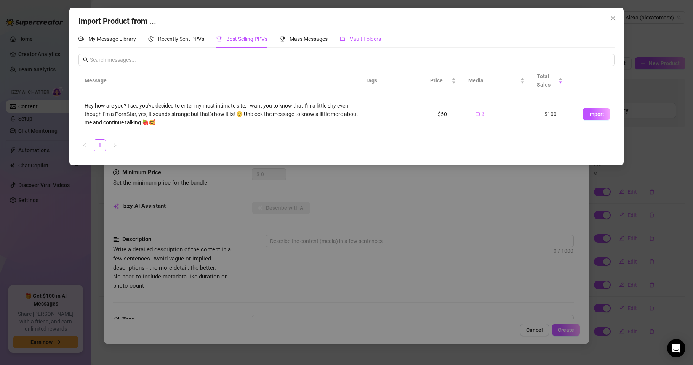
click at [368, 40] on span "Vault Folders" at bounding box center [365, 39] width 31 height 6
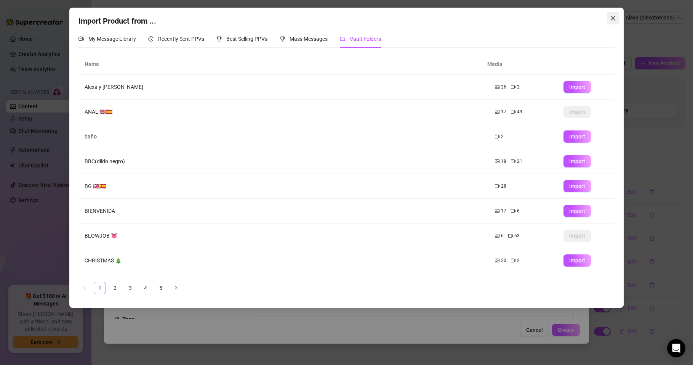
click at [613, 18] on icon "close" at bounding box center [613, 18] width 6 height 6
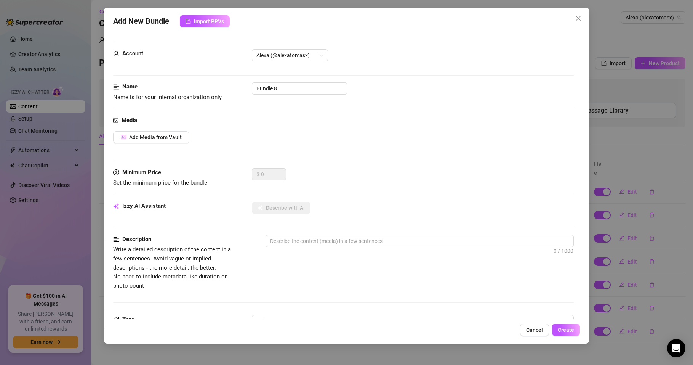
click at [440, 288] on div "Description Write a detailed description of the content in a few sentences. Avo…" at bounding box center [343, 262] width 461 height 55
click at [152, 137] on span "Add Media from Vault" at bounding box center [155, 137] width 53 height 6
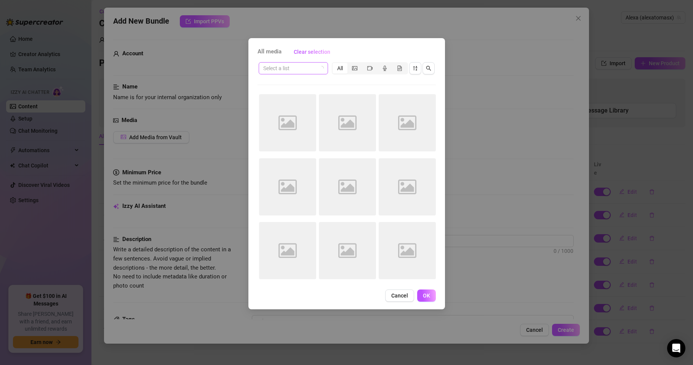
click at [313, 71] on input "search" at bounding box center [289, 68] width 53 height 11
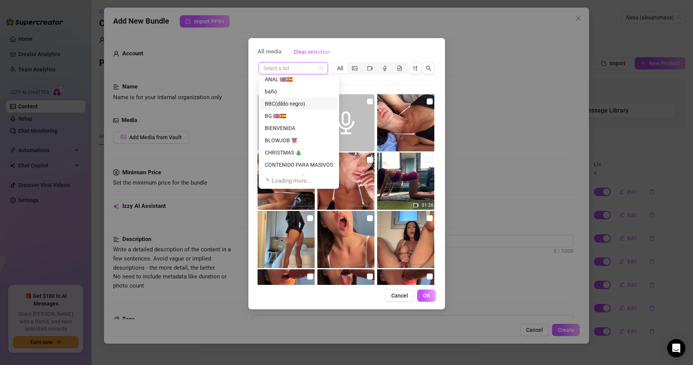
scroll to position [24, 0]
